Goal: Task Accomplishment & Management: Complete application form

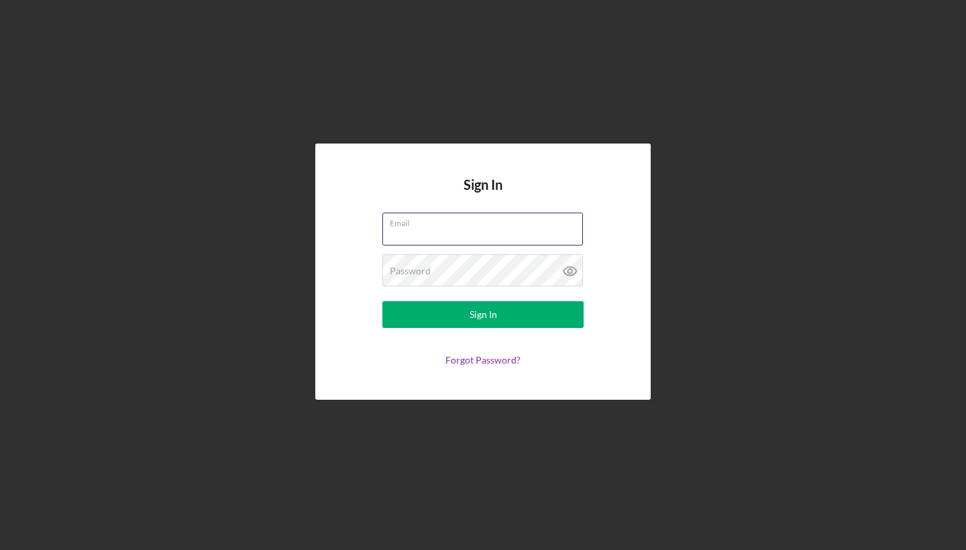
type input "[EMAIL_ADDRESS][DOMAIN_NAME]"
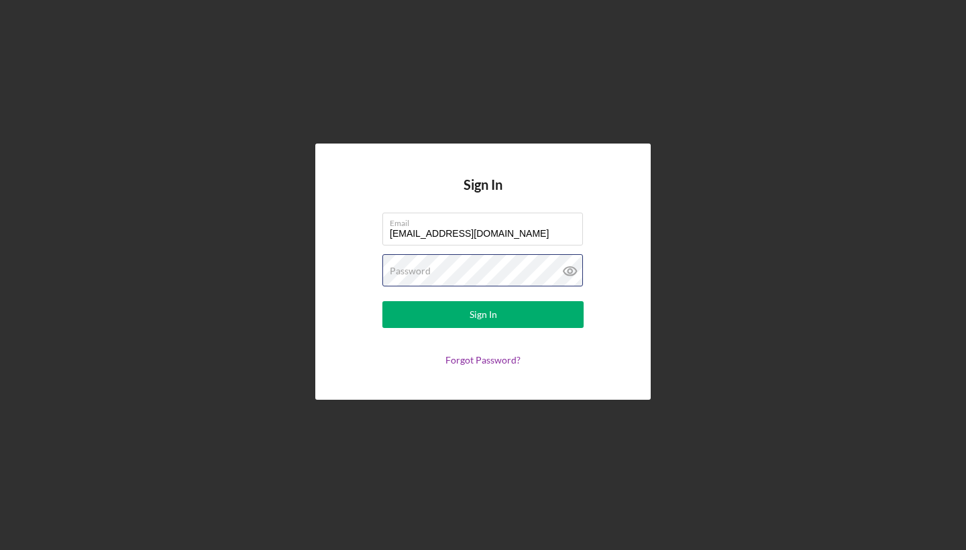
click at [483, 315] on button "Sign In" at bounding box center [482, 314] width 201 height 27
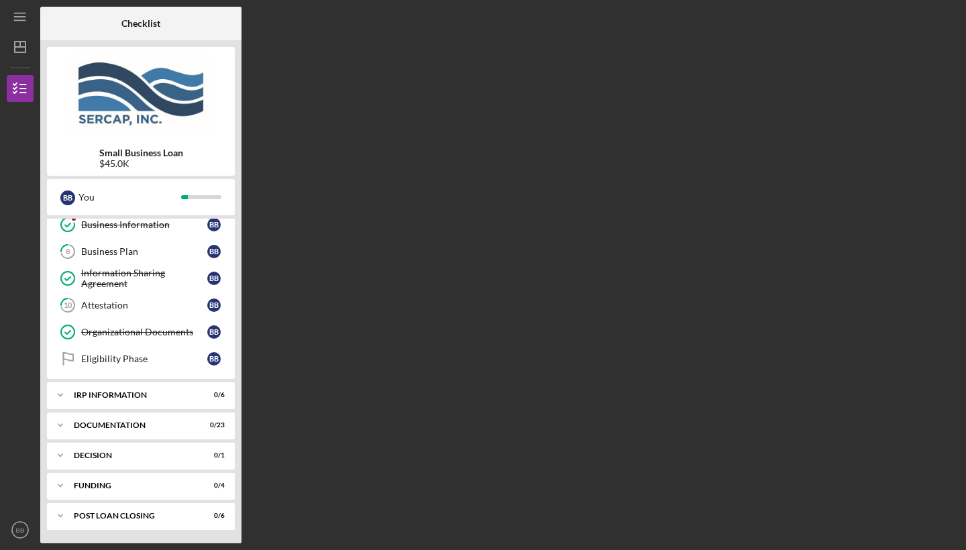
scroll to position [196, 0]
click at [97, 400] on div "Icon/Expander IRP Information 0 / 6" at bounding box center [141, 395] width 188 height 27
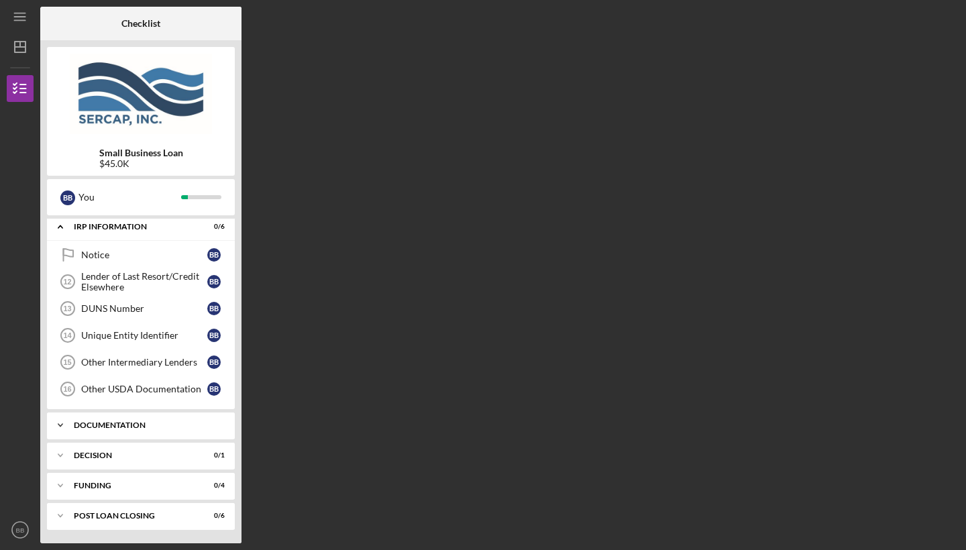
click at [103, 431] on div "Icon/Expander Documentation 0 / 23" at bounding box center [141, 425] width 188 height 27
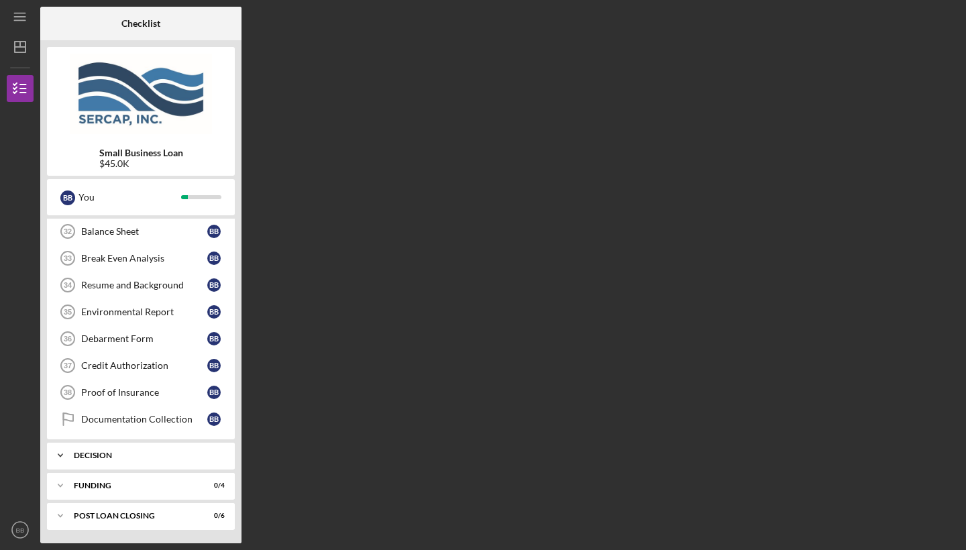
scroll to position [989, 0]
click at [120, 395] on div "Proof of Insurance" at bounding box center [144, 392] width 126 height 11
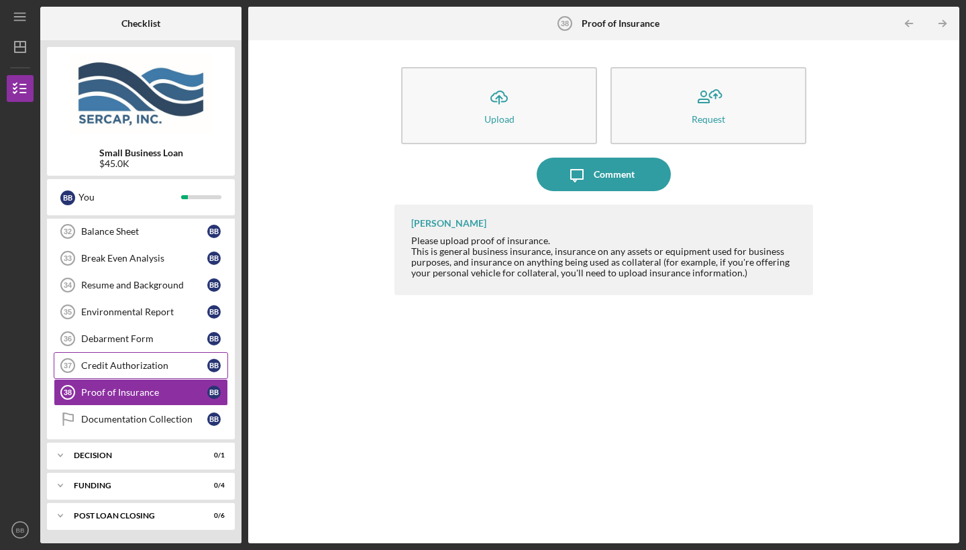
click at [131, 371] on link "Credit Authorization 37 Credit Authorization B B" at bounding box center [141, 365] width 174 height 27
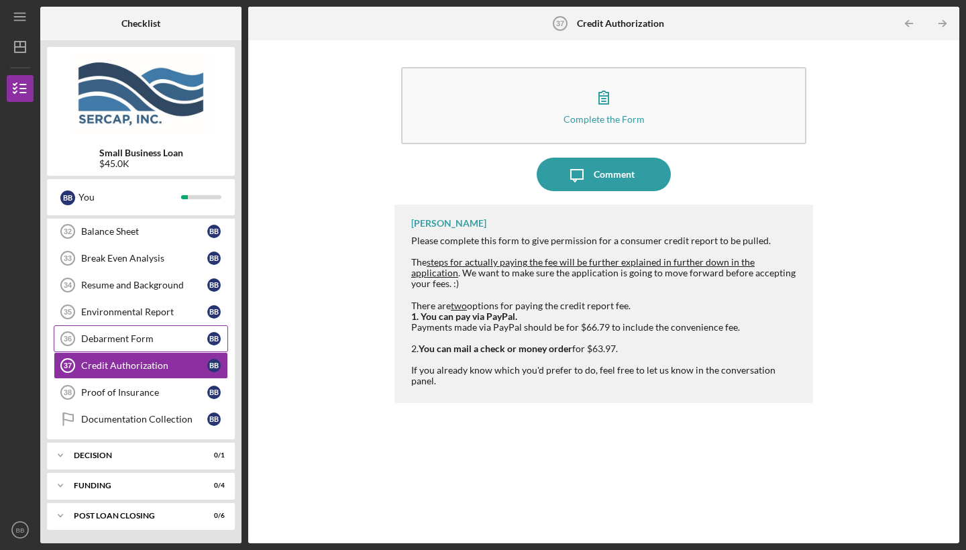
click at [138, 345] on link "Debarment Form 36 Debarment Form B B" at bounding box center [141, 338] width 174 height 27
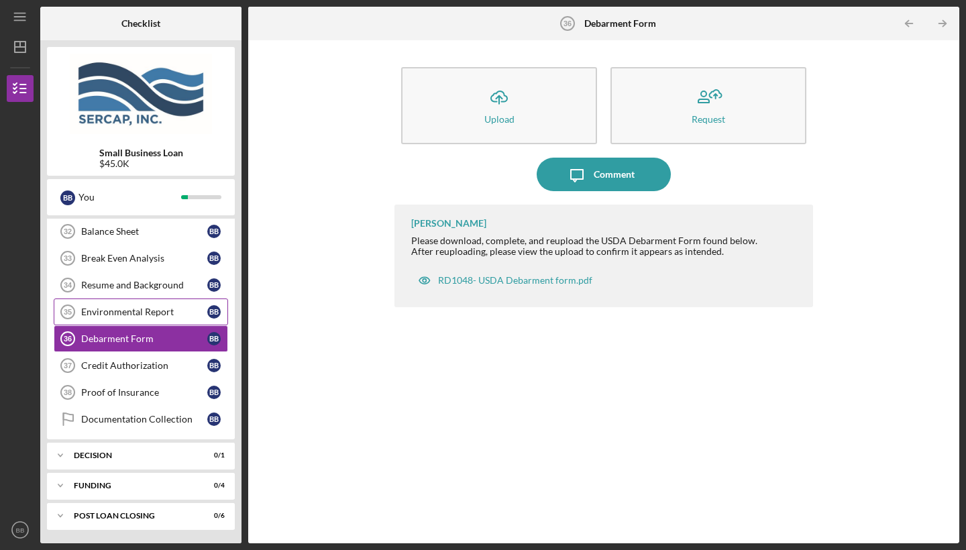
click at [154, 311] on div "Environmental Report" at bounding box center [144, 312] width 126 height 11
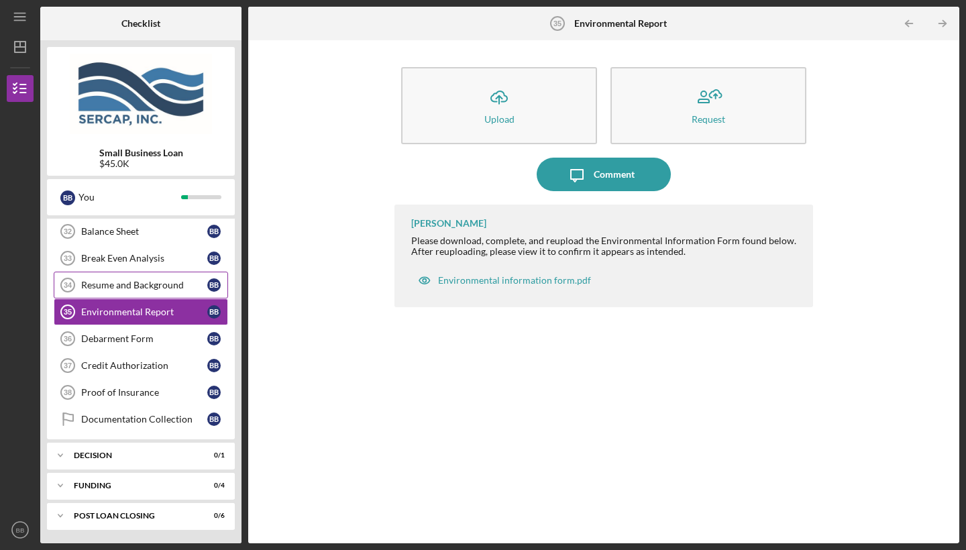
click at [153, 286] on div "Resume and Background" at bounding box center [144, 285] width 126 height 11
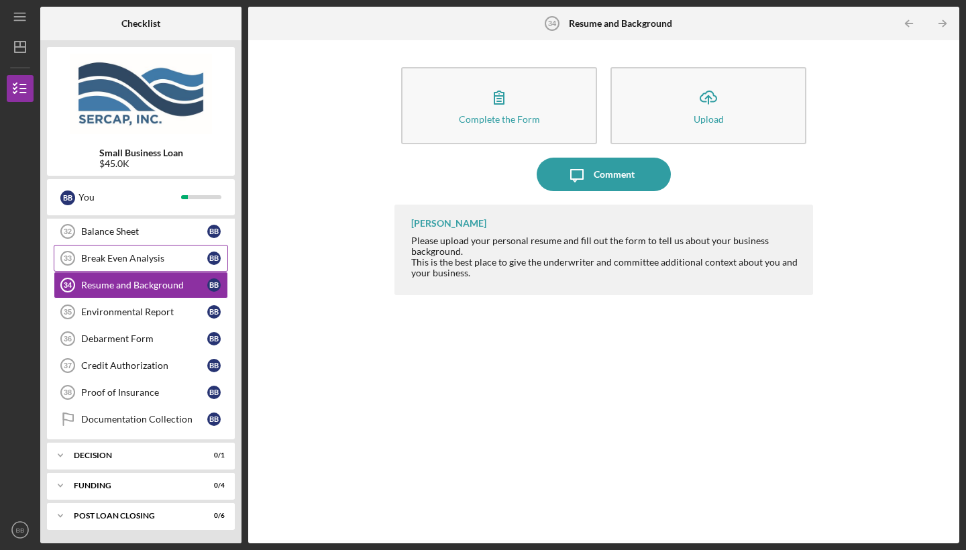
click at [158, 255] on div "Break Even Analysis" at bounding box center [144, 258] width 126 height 11
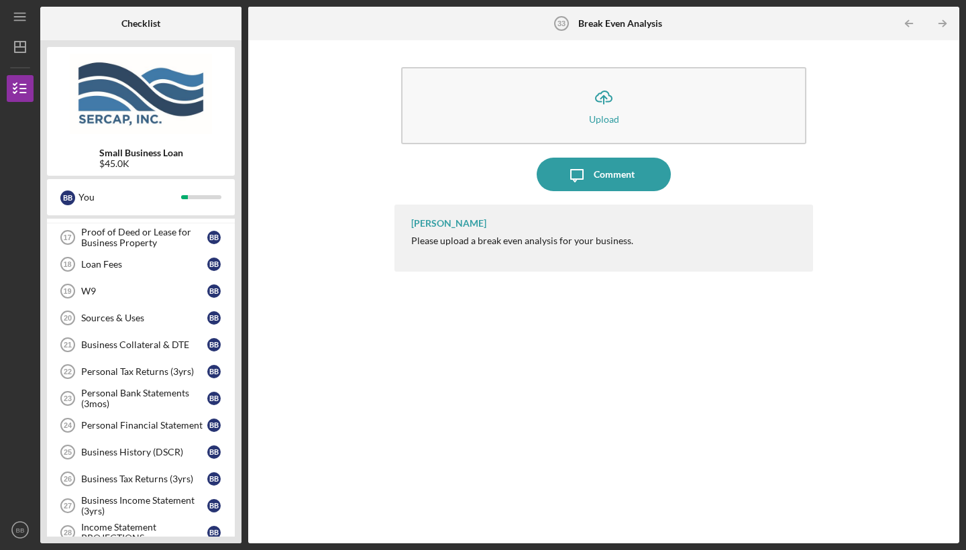
scroll to position [583, 0]
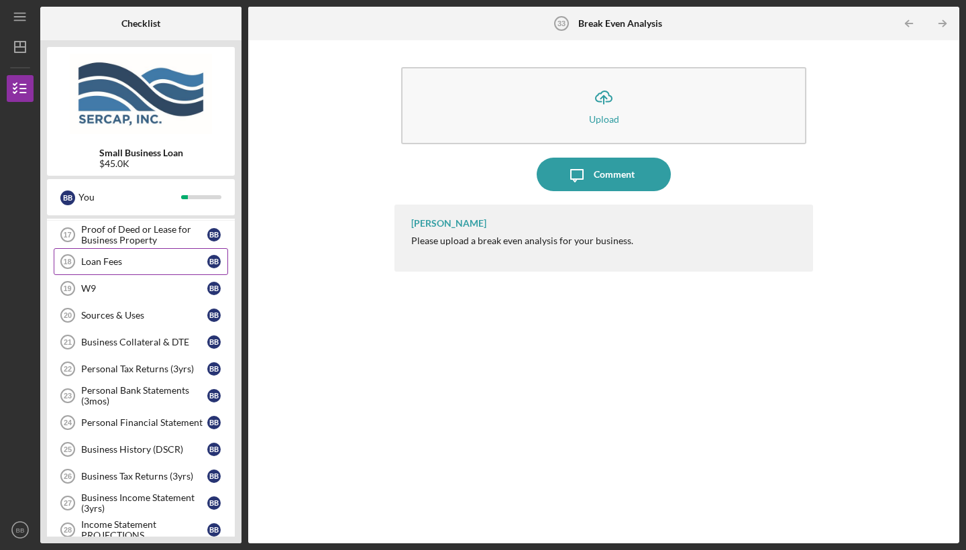
click at [158, 255] on link "Loan Fees 18 Loan Fees B B" at bounding box center [141, 261] width 174 height 27
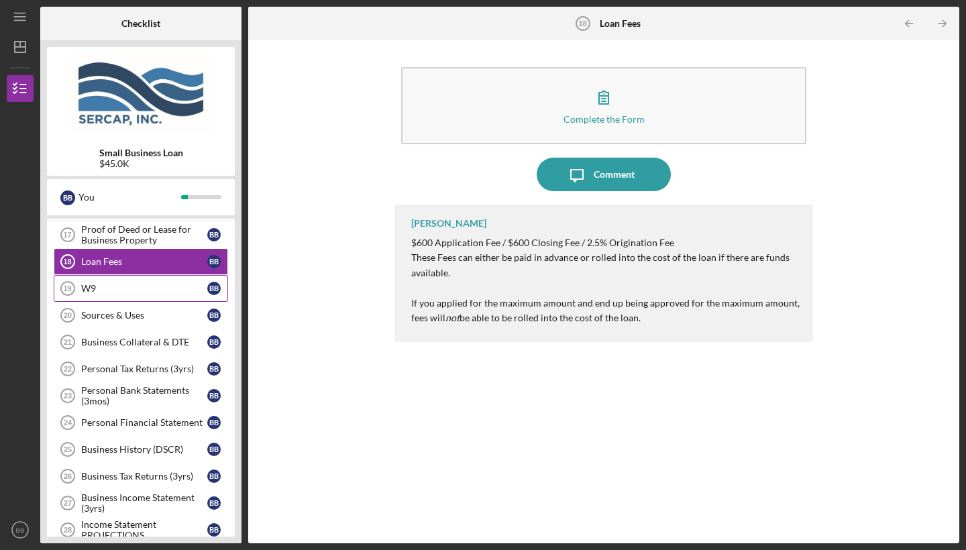
click at [151, 293] on div "W9" at bounding box center [144, 288] width 126 height 11
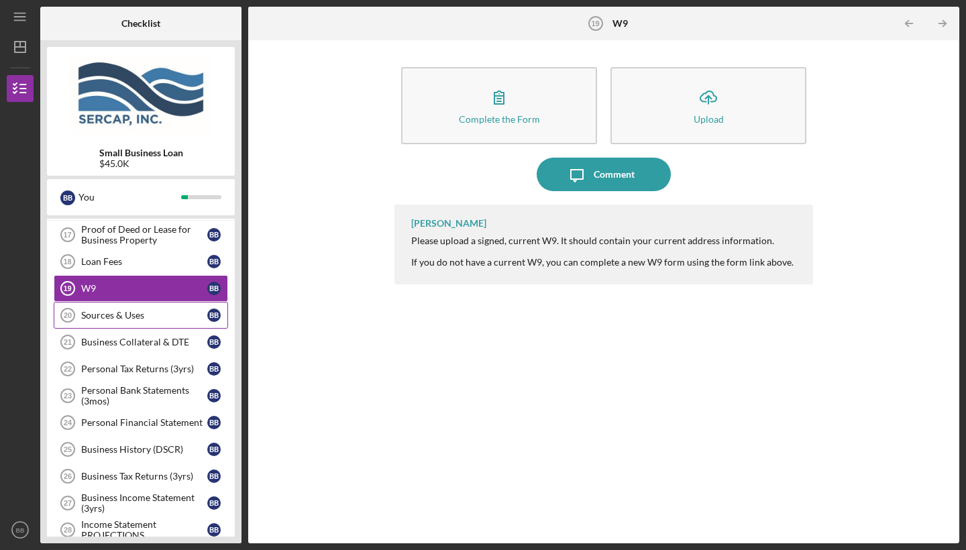
click at [148, 308] on link "Sources & Uses 20 Sources & Uses B B" at bounding box center [141, 315] width 174 height 27
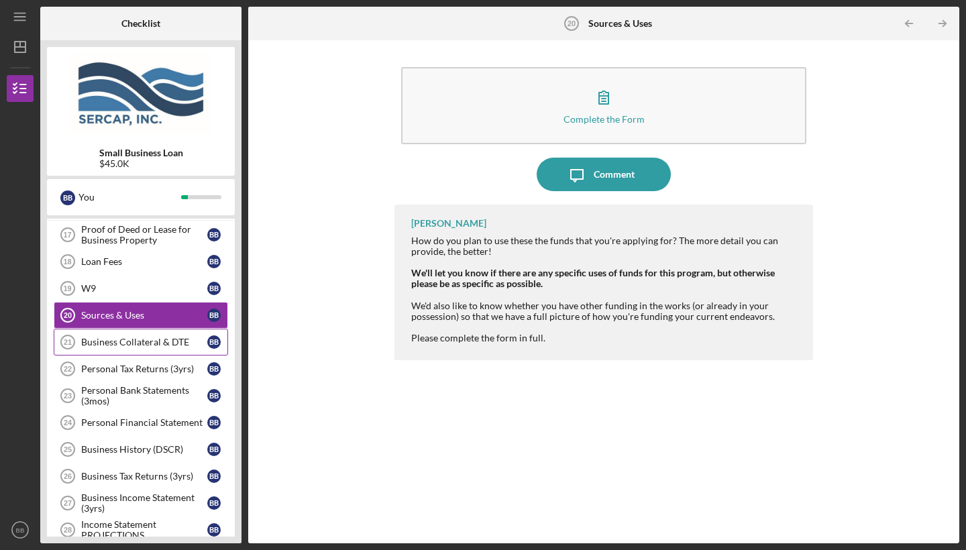
click at [135, 348] on link "Business Collateral & DTE 21 Business Collateral & DTE B B" at bounding box center [141, 342] width 174 height 27
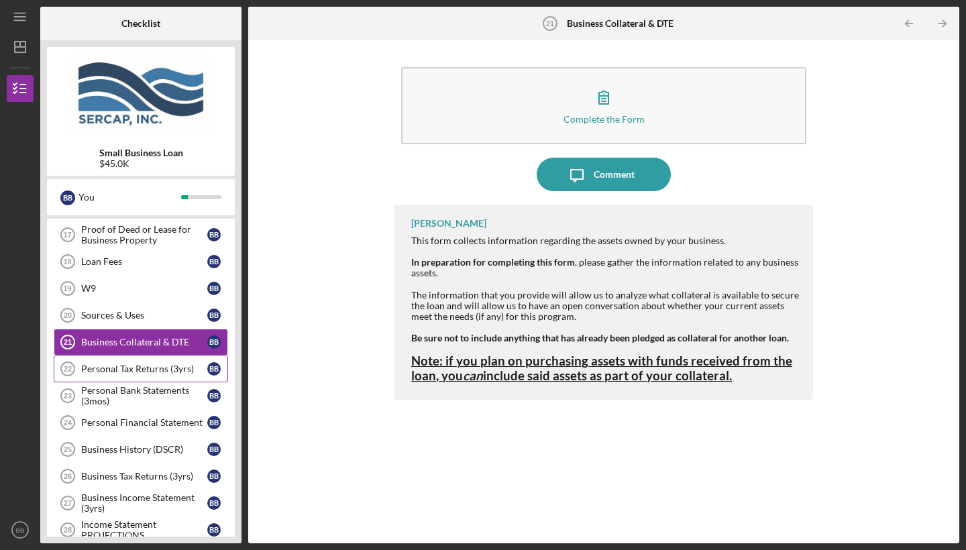
click at [129, 371] on div "Personal Tax Returns (3yrs)" at bounding box center [144, 369] width 126 height 11
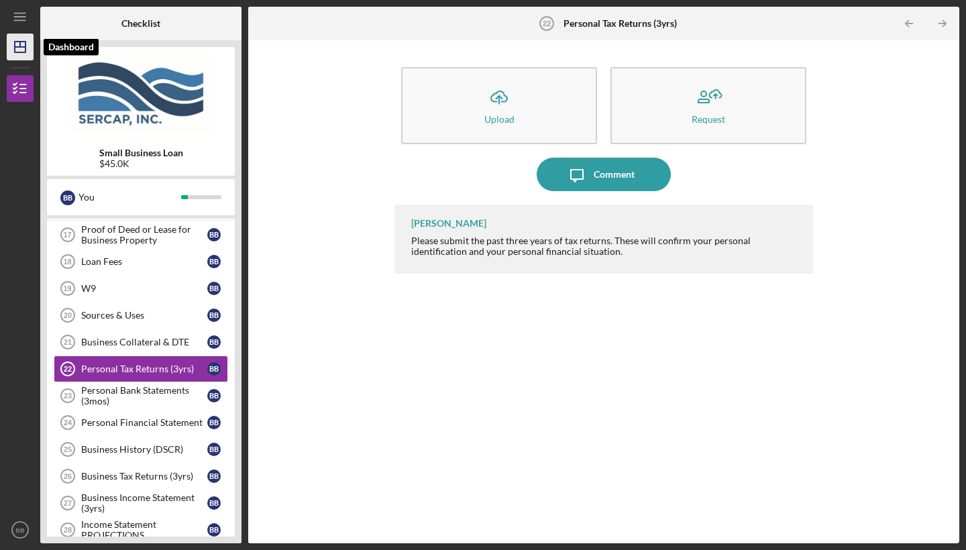
click at [30, 42] on icon "Icon/Dashboard" at bounding box center [20, 47] width 34 height 34
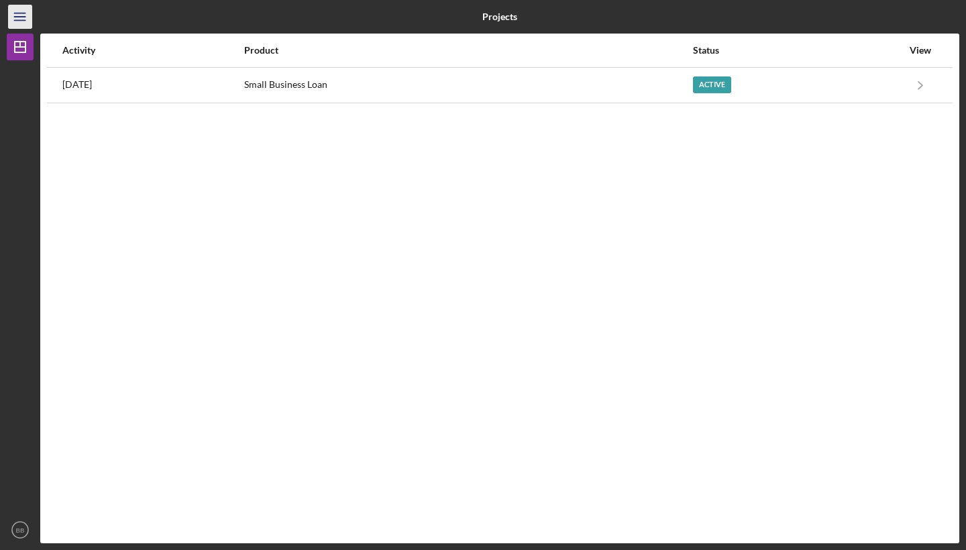
click at [21, 23] on icon "Icon/Menu" at bounding box center [20, 17] width 30 height 30
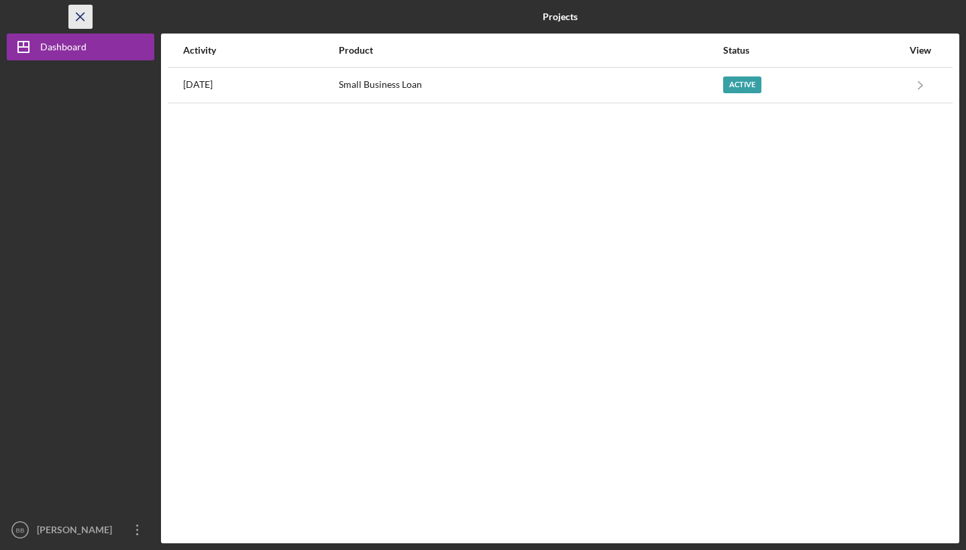
click at [69, 26] on icon "Icon/Menu Close" at bounding box center [81, 17] width 30 height 30
